Goal: Find specific page/section

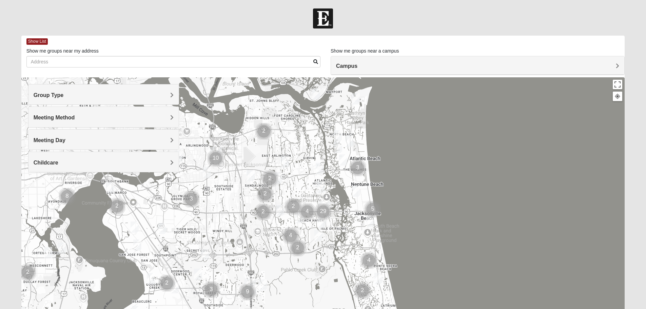
click at [175, 118] on div "Meeting Method" at bounding box center [103, 117] width 150 height 20
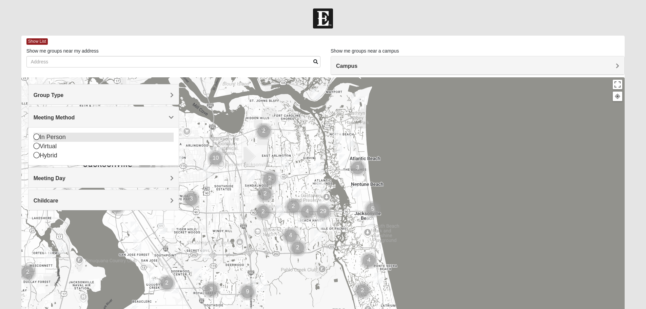
click at [80, 136] on div "In Person" at bounding box center [104, 137] width 140 height 9
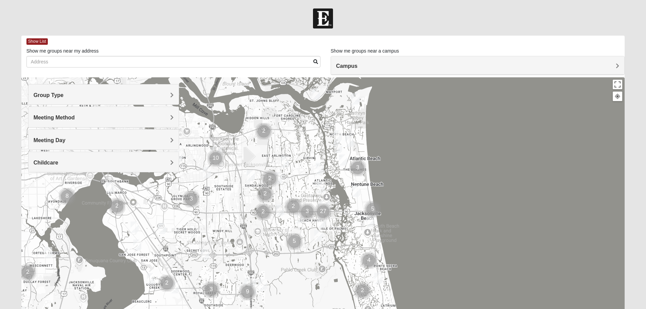
click at [141, 94] on h4 "Group Type" at bounding box center [104, 95] width 140 height 6
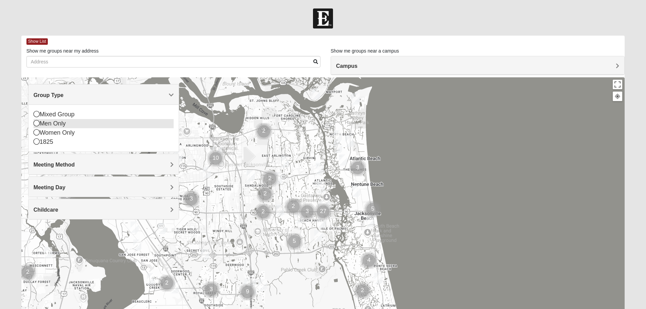
click at [63, 123] on div "Men Only" at bounding box center [104, 123] width 140 height 9
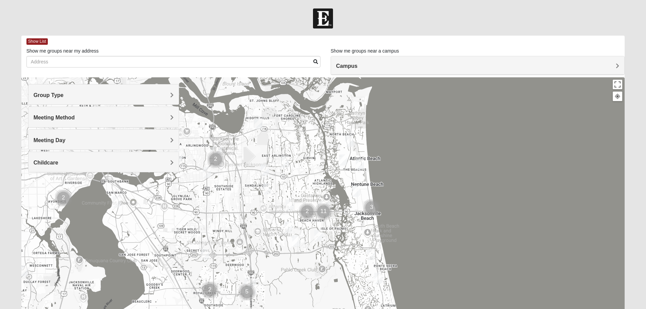
click at [174, 143] on div "Meeting Day" at bounding box center [103, 140] width 150 height 20
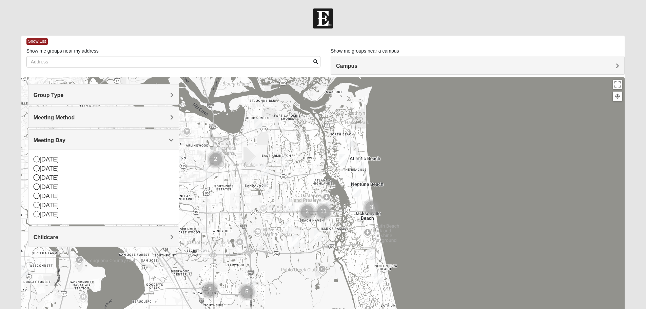
click at [415, 183] on div at bounding box center [323, 212] width 604 height 271
